Goal: Task Accomplishment & Management: Complete application form

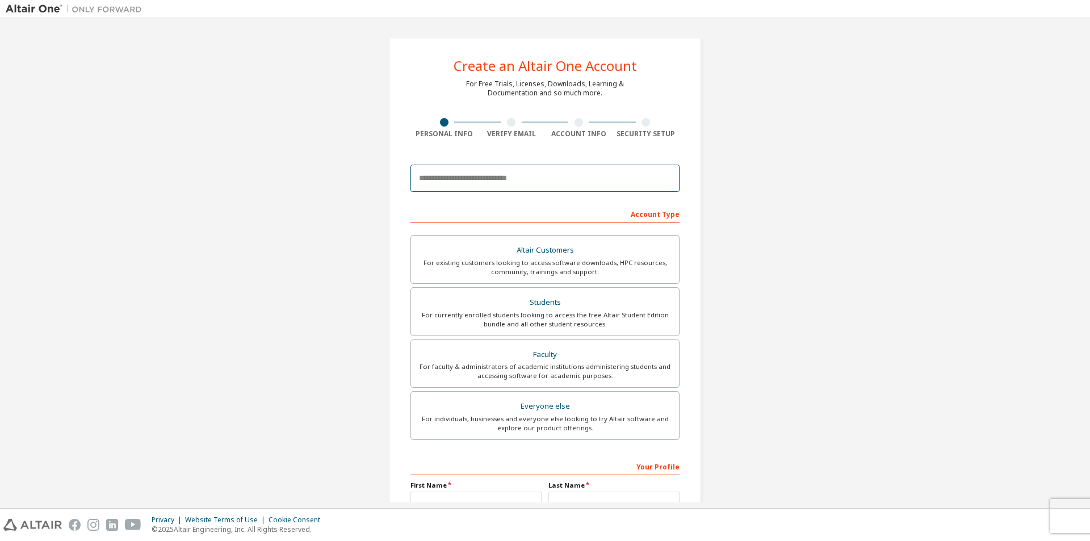
click at [541, 180] on input "email" at bounding box center [544, 178] width 269 height 27
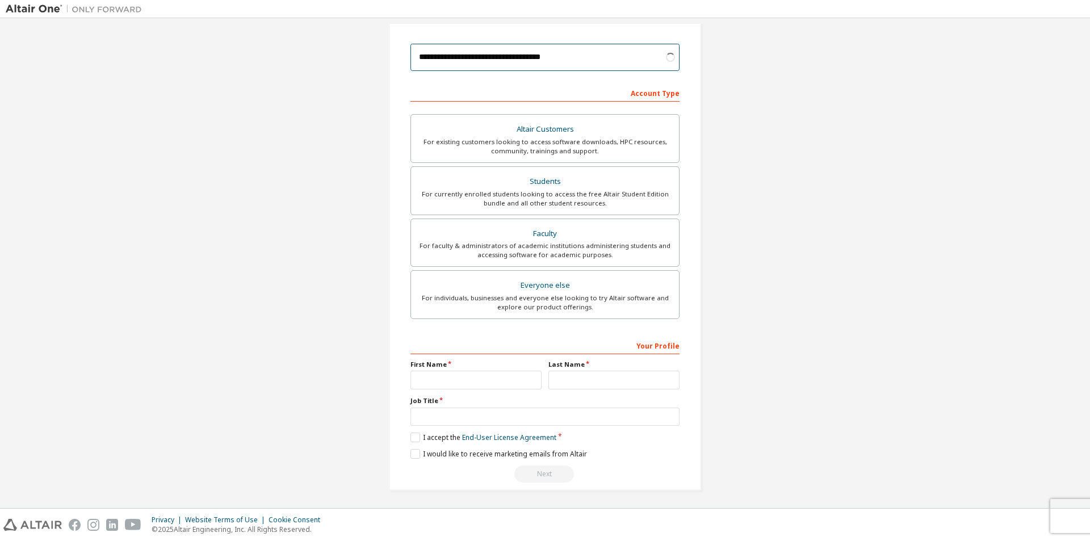
scroll to position [123, 0]
type input "**********"
click at [501, 376] on input "text" at bounding box center [475, 378] width 131 height 19
type input "*******"
click at [584, 381] on input "text" at bounding box center [613, 378] width 131 height 19
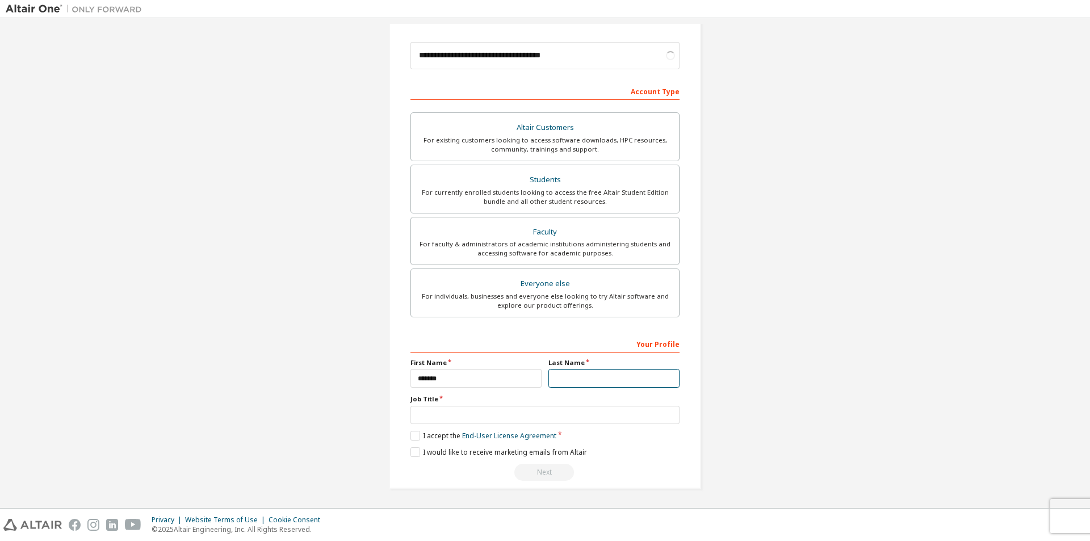
type input "*******"
click at [542, 414] on input "text" at bounding box center [544, 415] width 269 height 19
type input "*******"
click at [414, 437] on label "I accept the End-User License Agreement" at bounding box center [483, 436] width 146 height 10
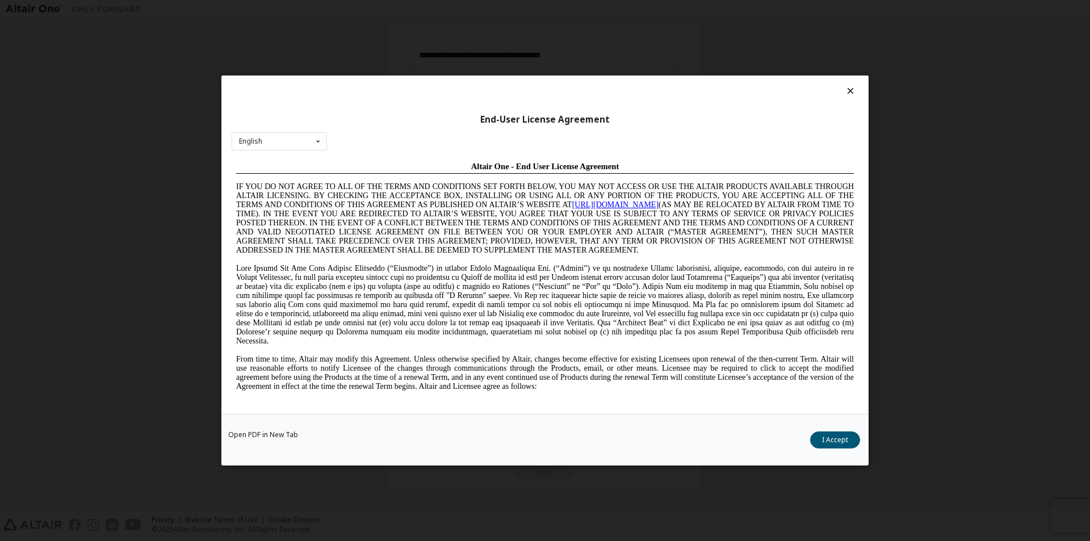
scroll to position [0, 0]
click at [838, 440] on button "I Accept" at bounding box center [835, 439] width 50 height 17
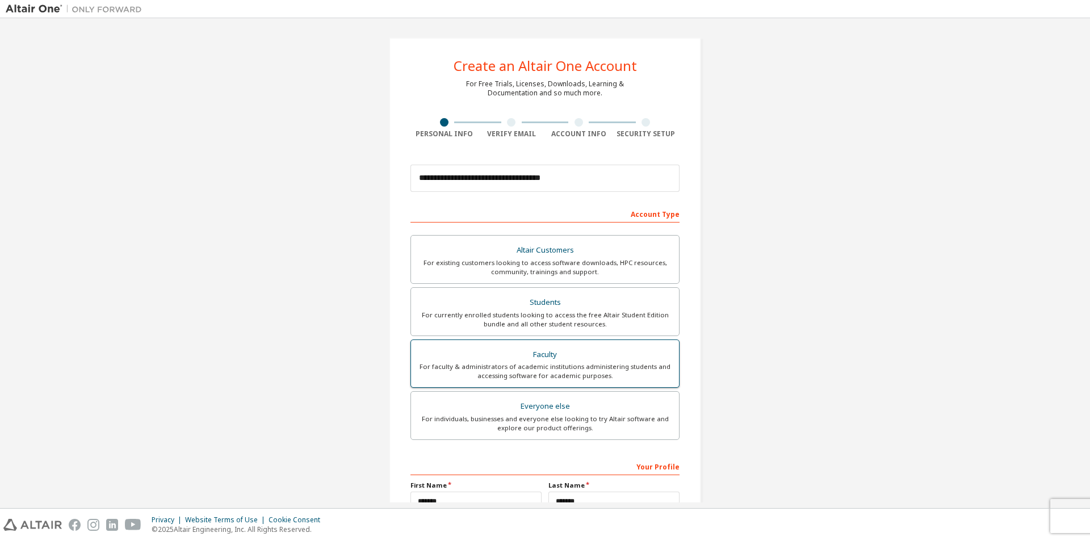
drag, startPoint x: 493, startPoint y: 405, endPoint x: 496, endPoint y: 384, distance: 21.8
drag, startPoint x: 496, startPoint y: 384, endPoint x: 221, endPoint y: 361, distance: 276.2
click at [221, 361] on div "**********" at bounding box center [545, 324] width 1078 height 601
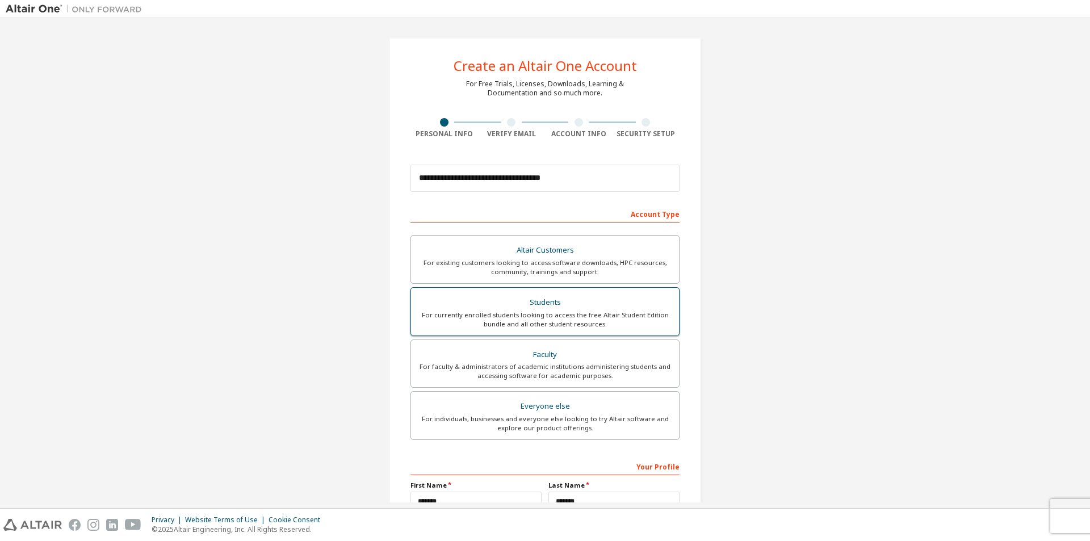
click at [584, 318] on div "For currently enrolled students looking to access the free Altair Student Editi…" at bounding box center [545, 319] width 254 height 18
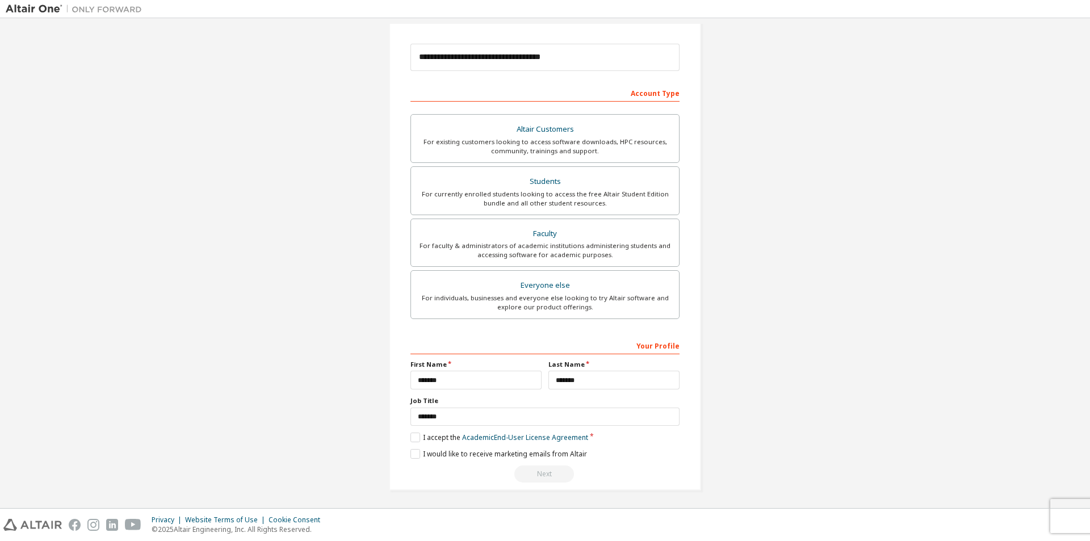
scroll to position [123, 0]
click at [574, 246] on div "For faculty & administrators of academic institutions administering students an…" at bounding box center [545, 249] width 254 height 18
click at [528, 261] on label "Faculty For faculty & administrators of academic institutions administering stu…" at bounding box center [544, 241] width 269 height 49
click at [414, 435] on label "I accept the Academic End-User License Agreement" at bounding box center [499, 436] width 178 height 10
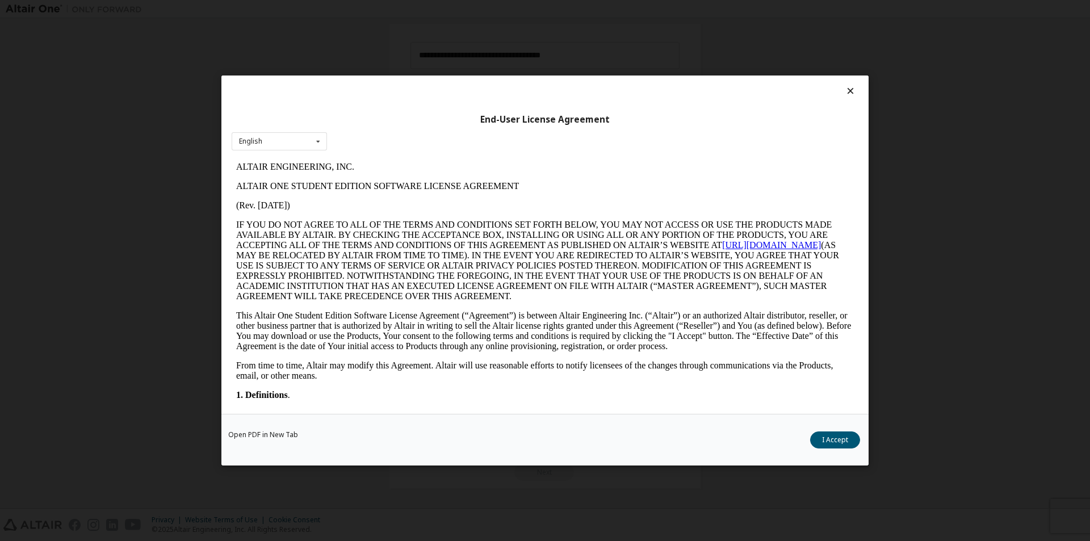
scroll to position [0, 0]
click at [840, 442] on button "I Accept" at bounding box center [835, 439] width 50 height 17
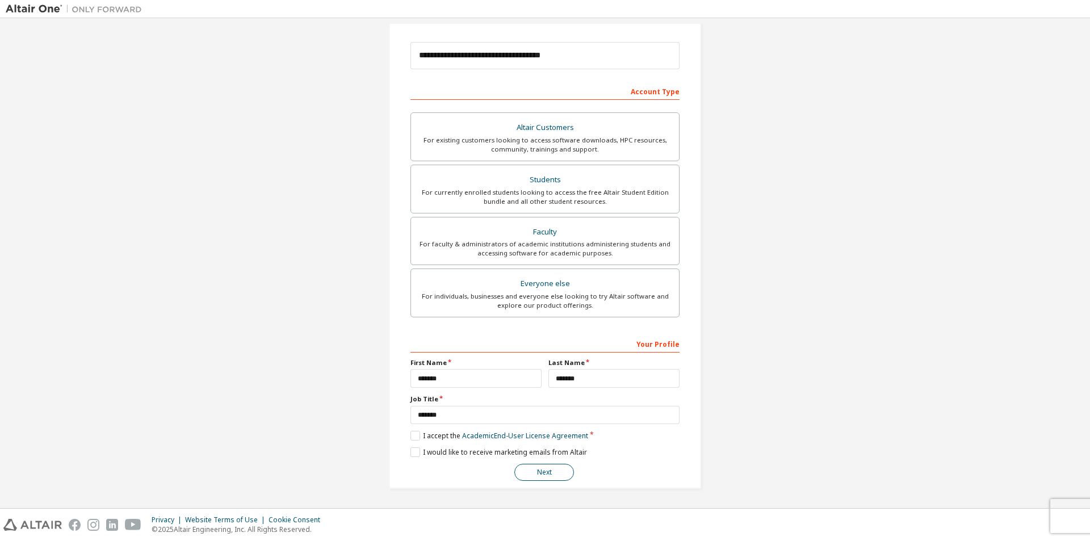
click at [541, 474] on button "Next" at bounding box center [544, 472] width 60 height 17
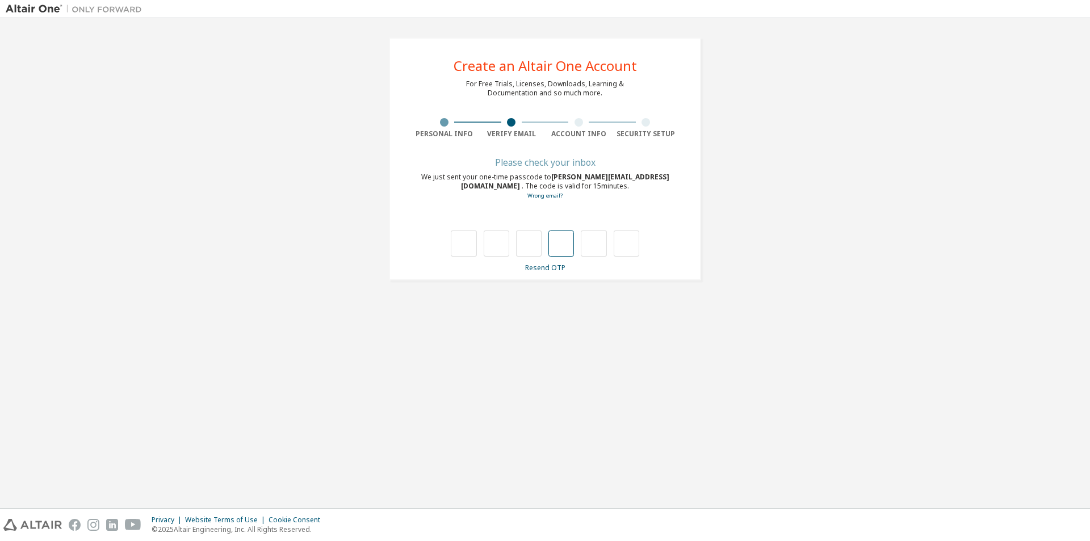
type input "*"
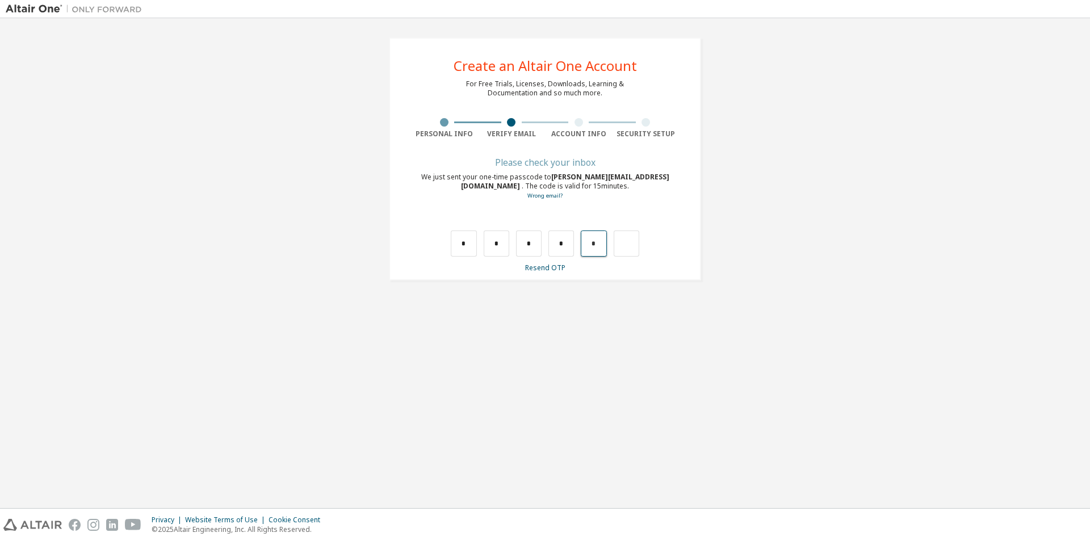
click at [601, 246] on input "*" at bounding box center [594, 243] width 26 height 26
click at [610, 246] on div "* * * *" at bounding box center [545, 243] width 188 height 26
click at [604, 244] on input "text" at bounding box center [594, 243] width 26 height 26
type input "*"
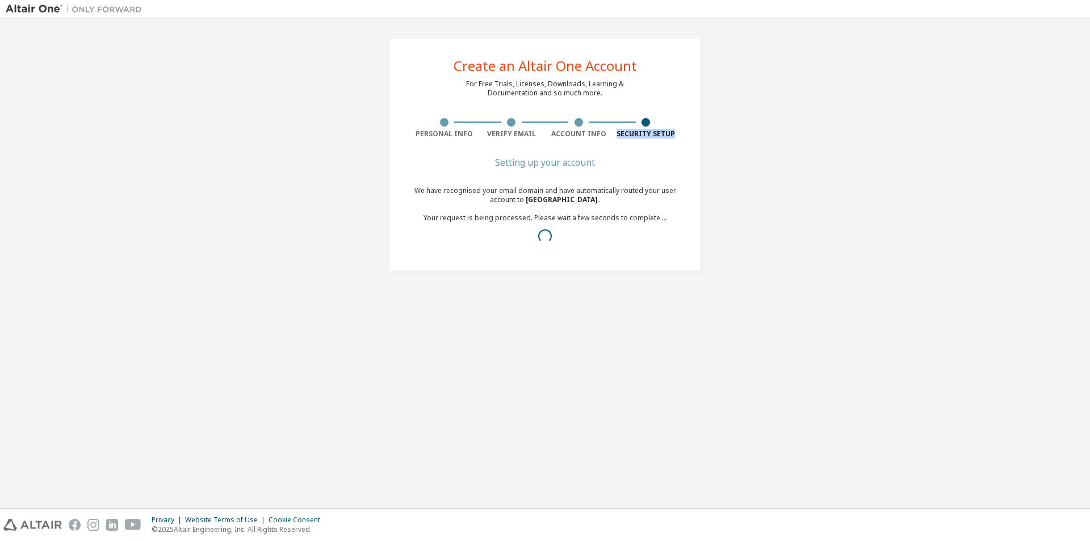
drag, startPoint x: 612, startPoint y: 135, endPoint x: 678, endPoint y: 135, distance: 65.8
click at [678, 135] on div "Security Setup" at bounding box center [646, 133] width 68 height 9
click at [714, 144] on div "Create an Altair One Account For Free Trials, Licenses, Downloads, Learning & D…" at bounding box center [544, 154] width 339 height 261
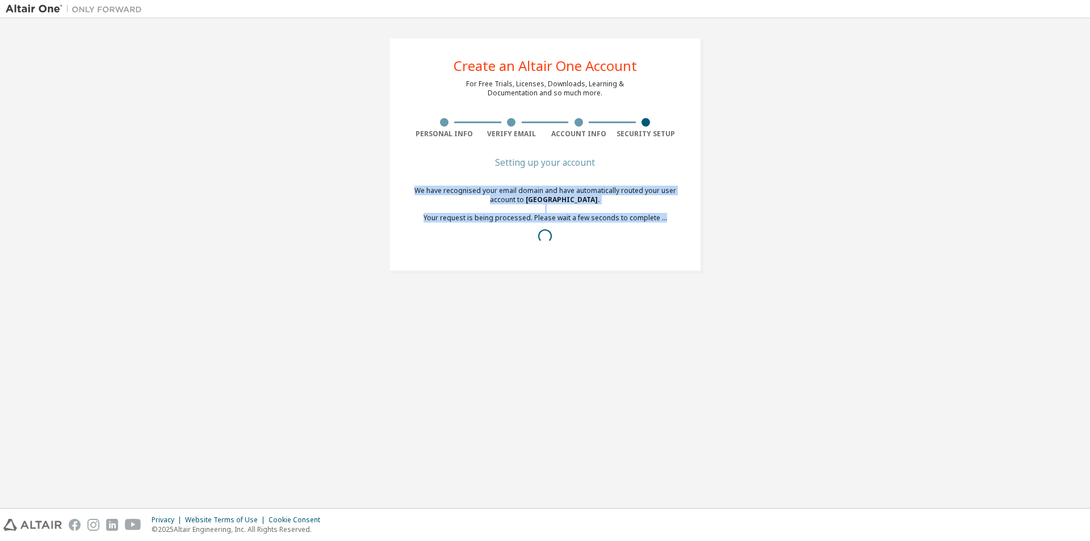
drag, startPoint x: 414, startPoint y: 188, endPoint x: 682, endPoint y: 228, distance: 270.3
click at [682, 228] on div "Create an Altair One Account For Free Trials, Licenses, Downloads, Learning & D…" at bounding box center [545, 154] width 312 height 234
